Goal: Information Seeking & Learning: Learn about a topic

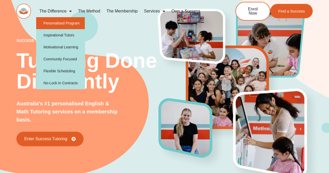
click at [53, 22] on link "Personalised Program" at bounding box center [60, 23] width 49 height 12
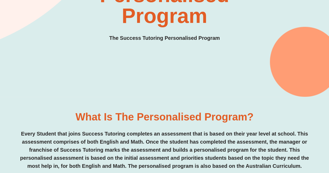
drag, startPoint x: 0, startPoint y: 0, endPoint x: 332, endPoint y: 29, distance: 333.4
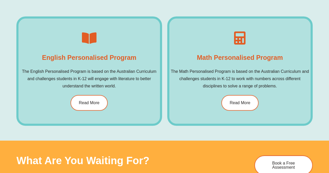
scroll to position [296, 0]
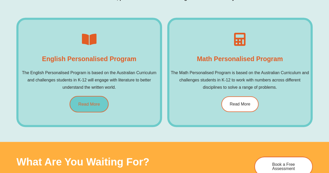
click at [96, 98] on link "Read More" at bounding box center [89, 104] width 39 height 16
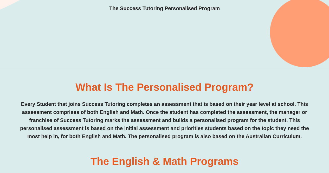
scroll to position [0, 0]
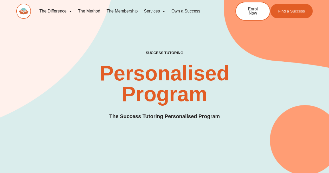
click at [91, 9] on link "The Method" at bounding box center [89, 11] width 28 height 12
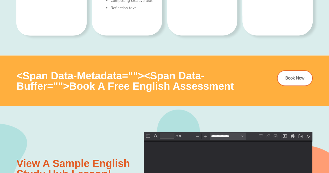
scroll to position [462, 0]
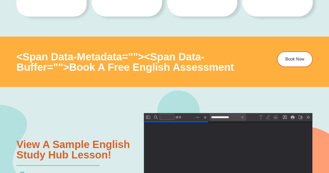
type input "*"
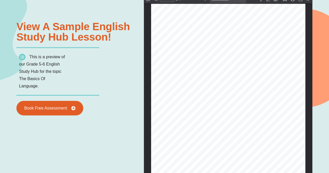
scroll to position [582, 0]
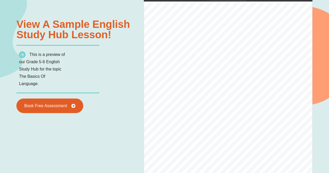
select select "******"
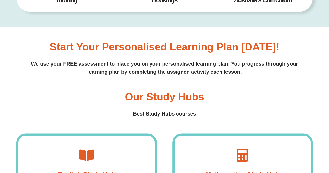
scroll to position [275, 0]
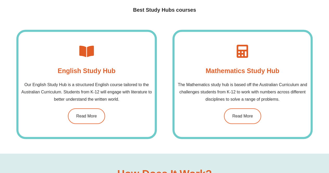
scroll to position [0, 0]
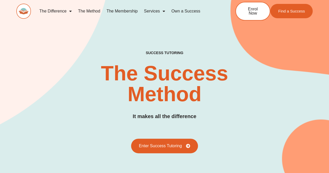
click at [128, 11] on link "The Membership" at bounding box center [121, 11] width 37 height 12
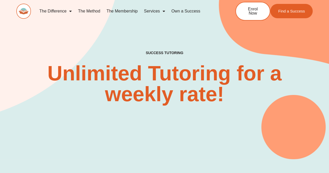
click at [122, 11] on link "The Membership" at bounding box center [121, 11] width 37 height 12
click at [115, 9] on link "The Membership" at bounding box center [121, 11] width 37 height 12
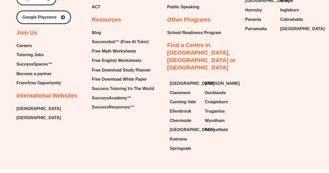
scroll to position [1406, 0]
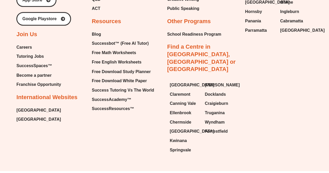
click at [33, 64] on span "SuccessSpaces™" at bounding box center [34, 66] width 36 height 8
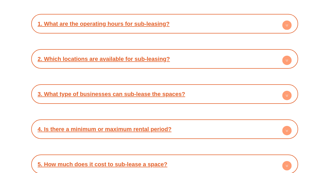
scroll to position [811, 0]
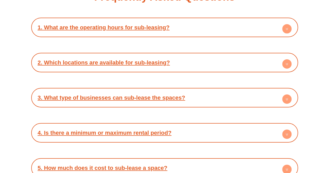
click at [275, 99] on div "3. What type of businesses can sub-lease the spaces?" at bounding box center [164, 97] width 261 height 14
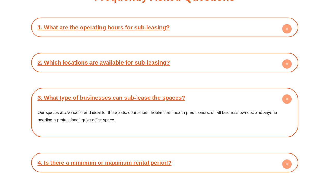
click at [155, 59] on link "2. Which locations are available for sub-leasing?" at bounding box center [104, 62] width 132 height 6
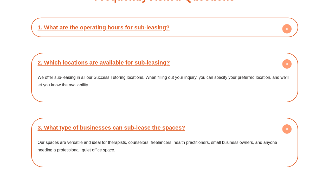
click at [158, 26] on link "1. What are the operating hours for sub-leasing?" at bounding box center [104, 27] width 132 height 6
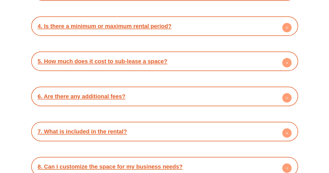
scroll to position [999, 0]
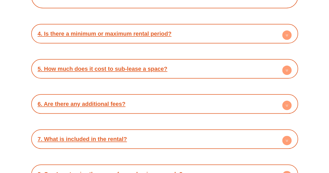
click at [153, 68] on link "5. How much does it cost to sub-lease a space?" at bounding box center [103, 68] width 130 height 6
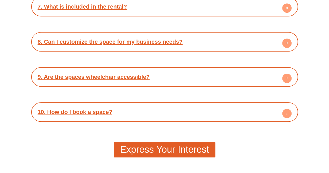
scroll to position [1160, 0]
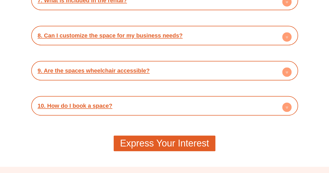
click at [137, 68] on link "9. Are the spaces wheelchair accessible?" at bounding box center [94, 70] width 112 height 6
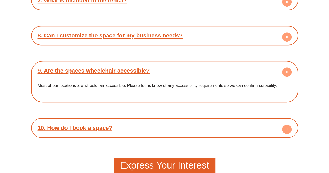
click at [147, 34] on link "8. Can I customize the space for my business needs?" at bounding box center [110, 35] width 145 height 6
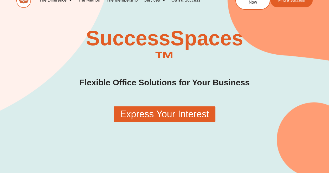
scroll to position [0, 0]
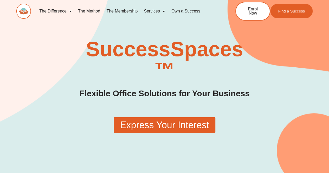
click at [89, 9] on link "The Method" at bounding box center [89, 11] width 28 height 12
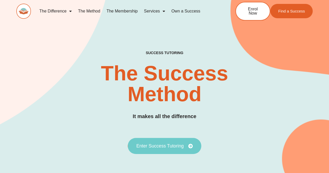
click at [165, 143] on span "Enter Success Tutoring" at bounding box center [159, 145] width 47 height 5
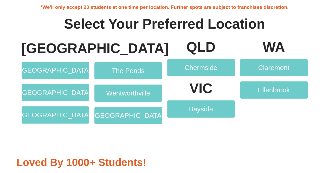
scroll to position [957, 0]
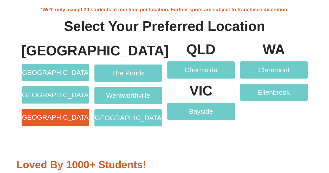
click at [62, 114] on span "[GEOGRAPHIC_DATA]" at bounding box center [55, 117] width 70 height 7
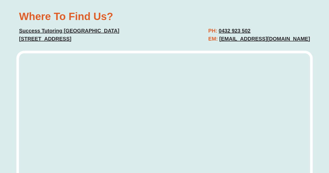
scroll to position [1939, 0]
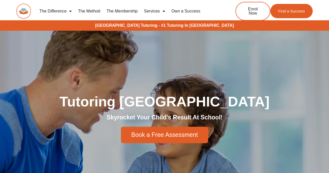
click at [93, 11] on link "The Method" at bounding box center [89, 11] width 28 height 12
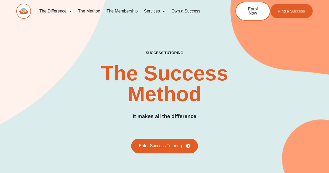
click at [132, 10] on link "The Membership" at bounding box center [121, 11] width 37 height 12
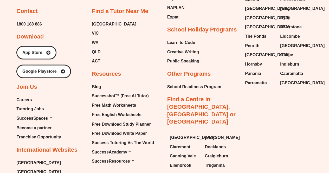
scroll to position [1344, 0]
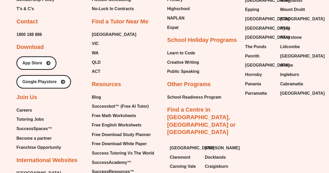
click at [39, 117] on span "Tutoring Jobs" at bounding box center [29, 119] width 27 height 8
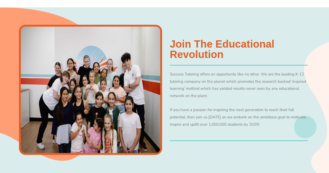
scroll to position [190, 0]
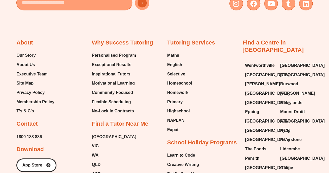
scroll to position [894, 0]
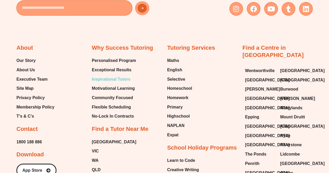
click at [111, 79] on span "Inspirational Tutors" at bounding box center [111, 79] width 38 height 8
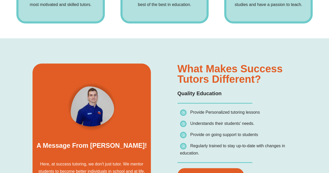
scroll to position [297, 0]
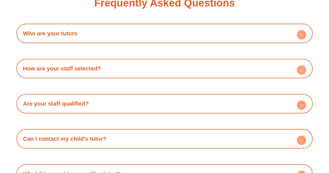
scroll to position [872, 0]
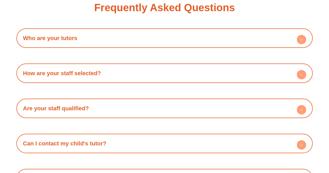
click at [161, 38] on h4 "Who are your tutors" at bounding box center [164, 38] width 291 height 14
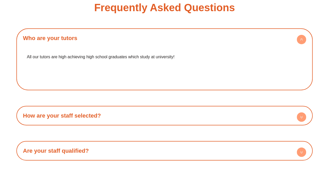
click at [134, 118] on h4 "How are your staff selected?" at bounding box center [164, 115] width 291 height 14
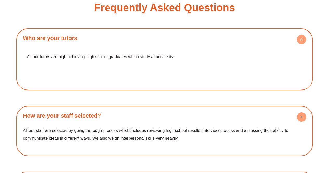
click at [199, 20] on div "Frequently Asked Questions Who are your tutors All our tutors are high achievin…" at bounding box center [164, 132] width 296 height 288
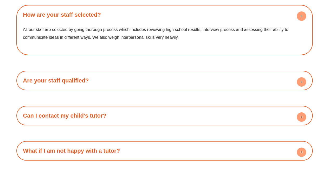
scroll to position [974, 0]
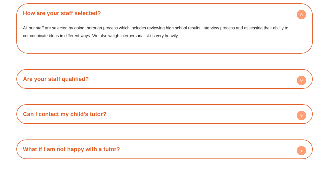
click at [156, 81] on h4 "Are your staff qualified?" at bounding box center [164, 79] width 291 height 14
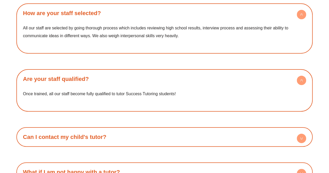
click at [145, 136] on h4 "Can I contact my child's tutor?" at bounding box center [164, 137] width 291 height 14
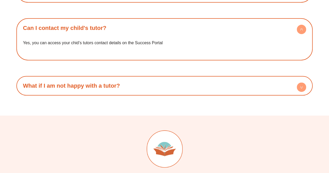
scroll to position [1086, 0]
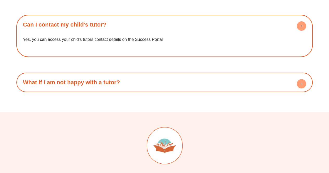
click at [139, 85] on h4 "What if I am not happy with a tutor?" at bounding box center [164, 82] width 291 height 14
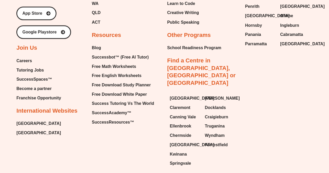
scroll to position [1475, 0]
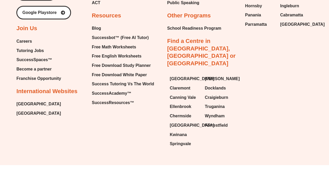
click at [29, 76] on span "Franchise Opportunity" at bounding box center [38, 78] width 45 height 8
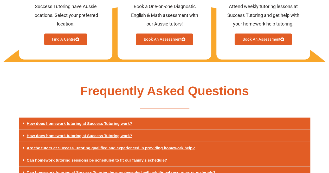
scroll to position [1715, 0]
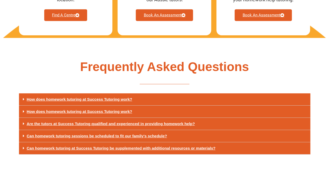
click at [125, 133] on link "Can homework tutoring sessions be scheduled to fit our family's schedule?" at bounding box center [97, 135] width 140 height 4
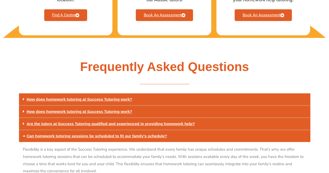
click at [124, 121] on link "Are the tutors at Success Tutoring qualified and experienced in providing homew…" at bounding box center [111, 123] width 168 height 4
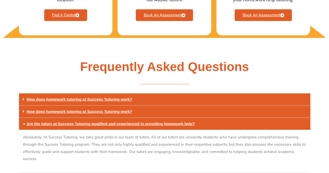
click at [106, 109] on link "How does homework tutoring at Success Tutoring work?" at bounding box center [79, 111] width 105 height 4
